Goal: Task Accomplishment & Management: Use online tool/utility

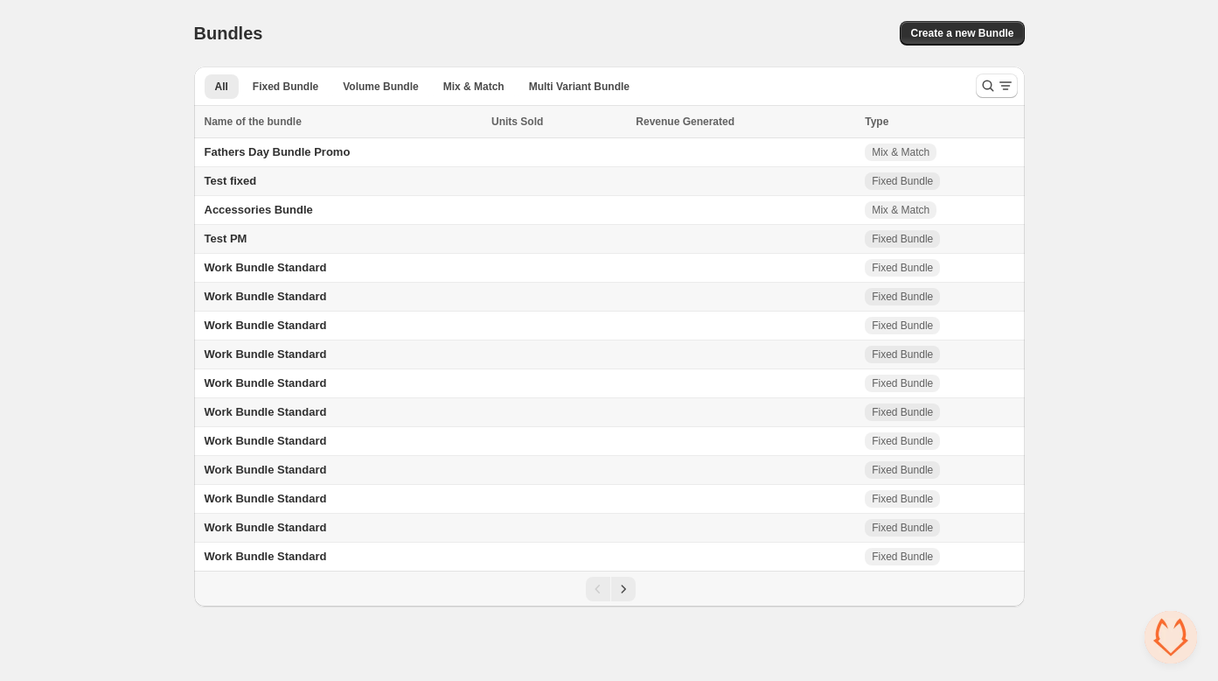
click at [82, 197] on div "Home Bundles Analytics Plan and Billing Bundles. This page is ready Bundles Cre…" at bounding box center [609, 303] width 1218 height 606
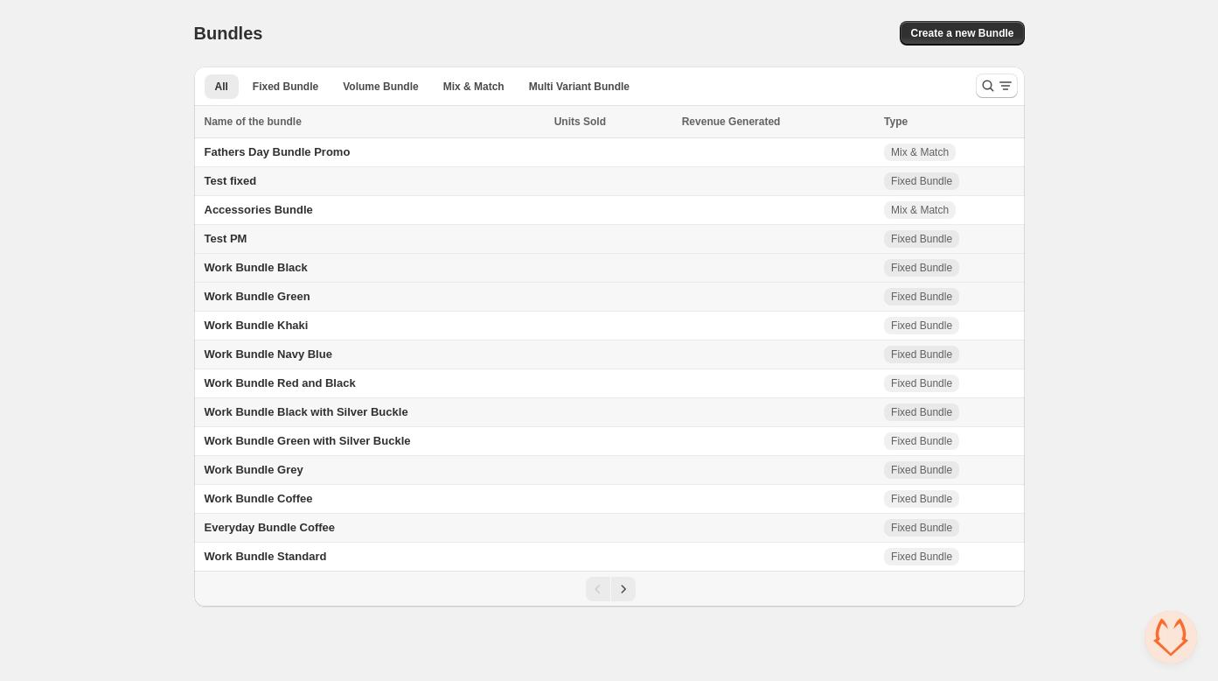
click at [281, 268] on span "Work Bundle Black" at bounding box center [256, 267] width 103 height 13
